Goal: Transaction & Acquisition: Purchase product/service

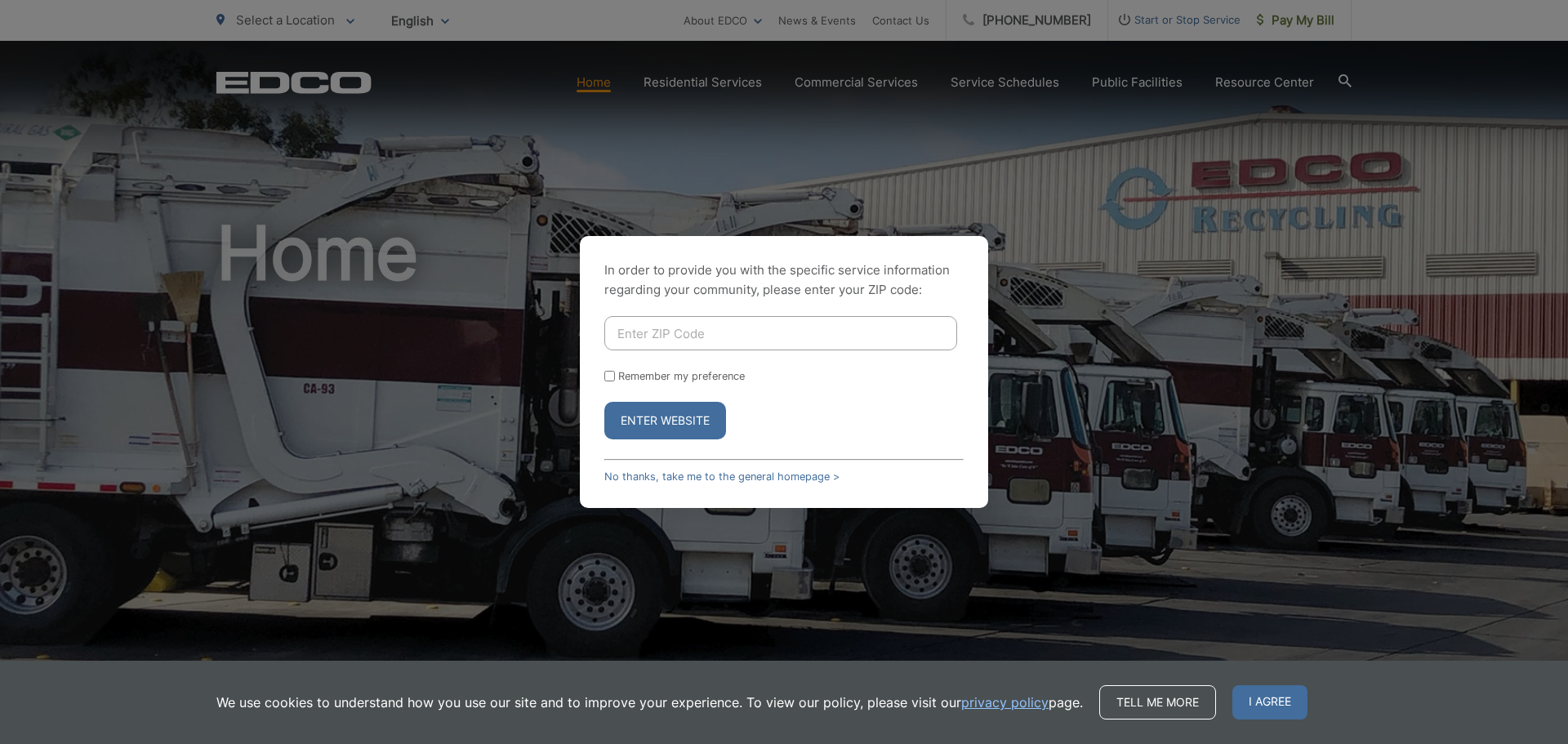
click at [918, 336] on input "Enter ZIP Code" at bounding box center [780, 333] width 353 height 34
click at [743, 275] on p "In order to provide you with the specific service information regarding your co…" at bounding box center [783, 280] width 359 height 39
click at [730, 477] on link "No thanks, take me to the general homepage >" at bounding box center [721, 477] width 235 height 12
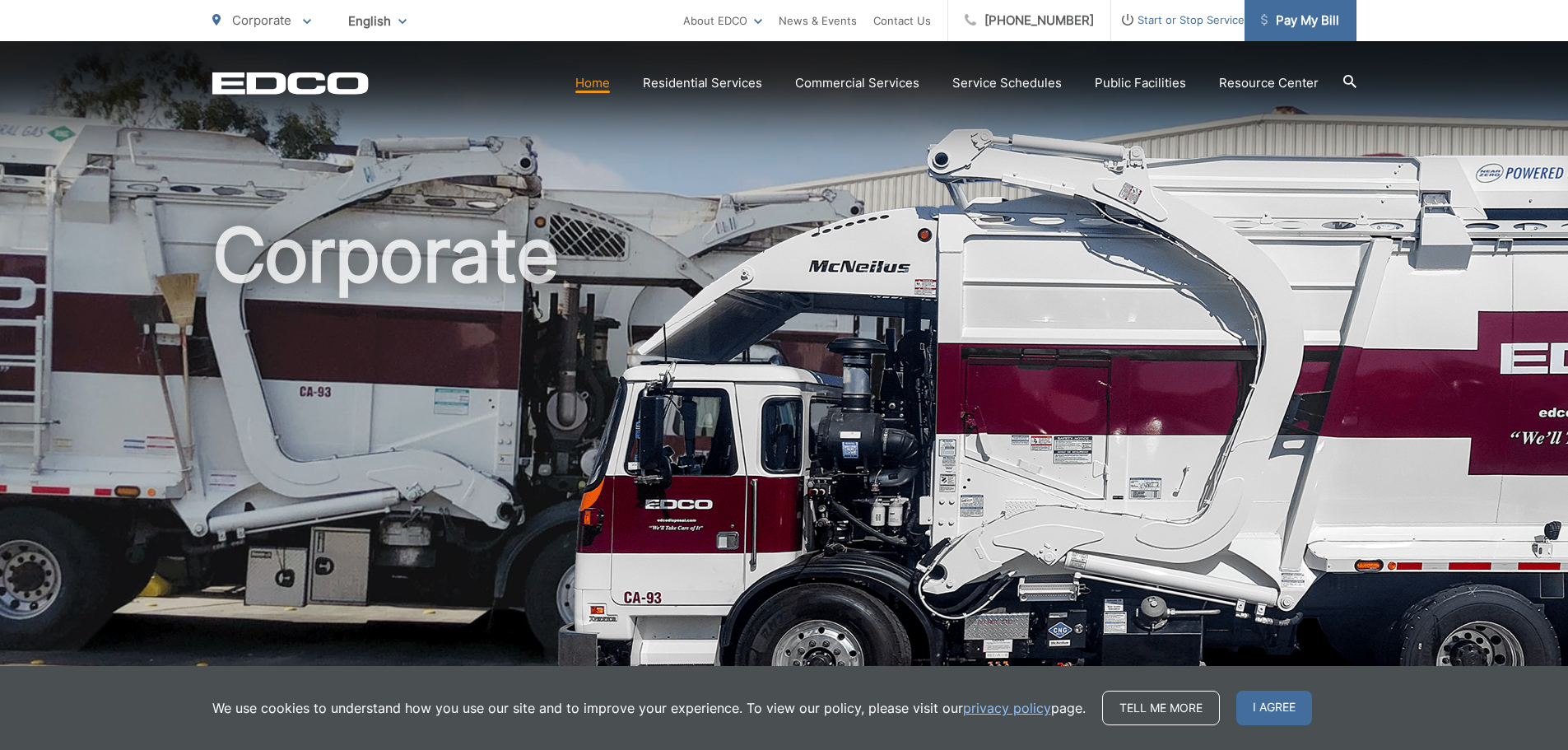
click at [1312, 28] on span "Pay My Bill" at bounding box center [1300, 20] width 78 height 20
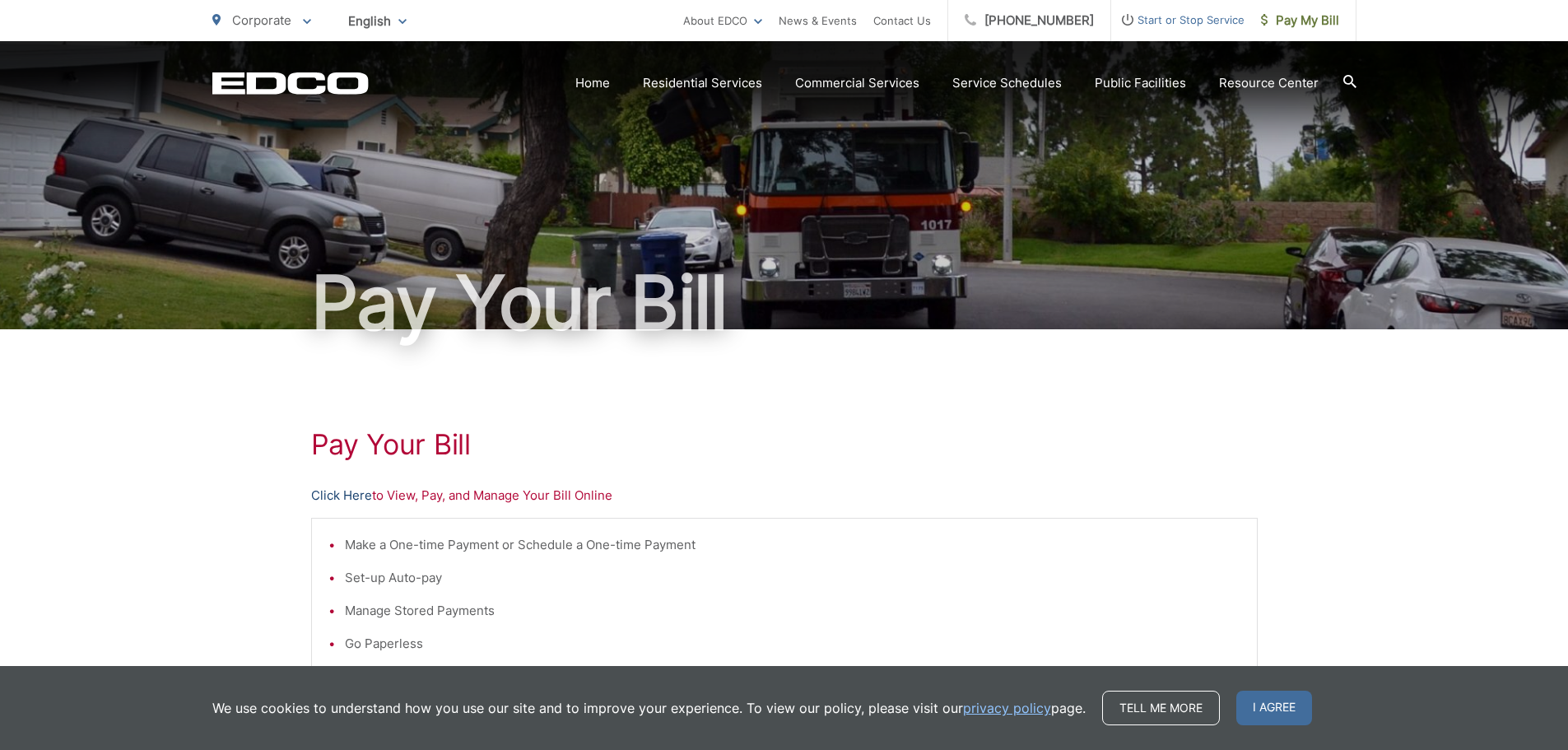
click at [356, 496] on link "Click Here" at bounding box center [342, 496] width 61 height 20
